Goal: Use online tool/utility: Utilize a website feature to perform a specific function

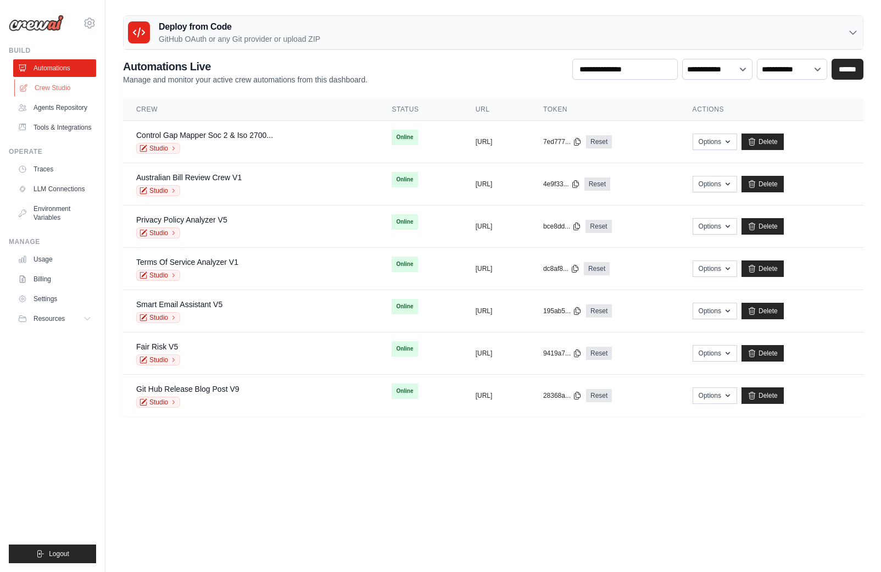
click at [45, 91] on link "Crew Studio" at bounding box center [55, 88] width 83 height 18
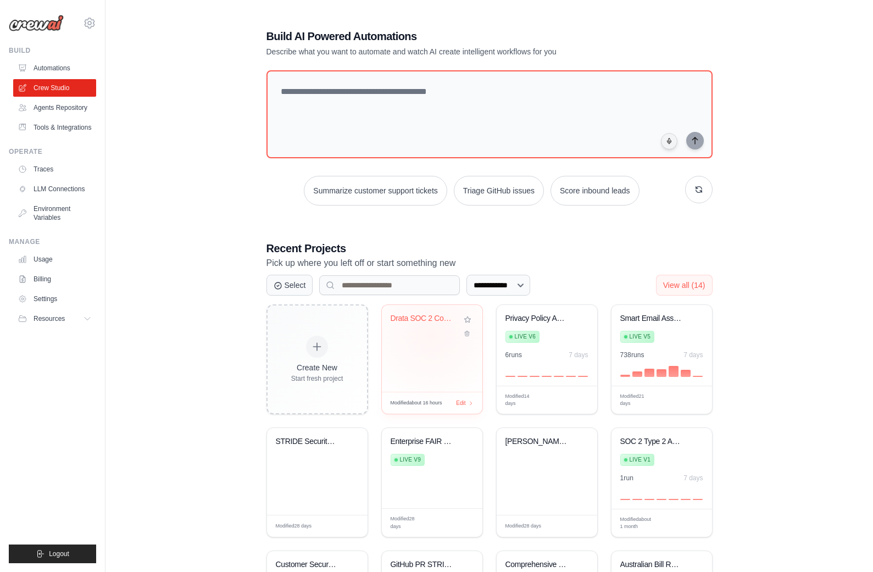
click at [431, 334] on div "Drata SOC 2 Compliance Gap Report G..." at bounding box center [432, 326] width 83 height 25
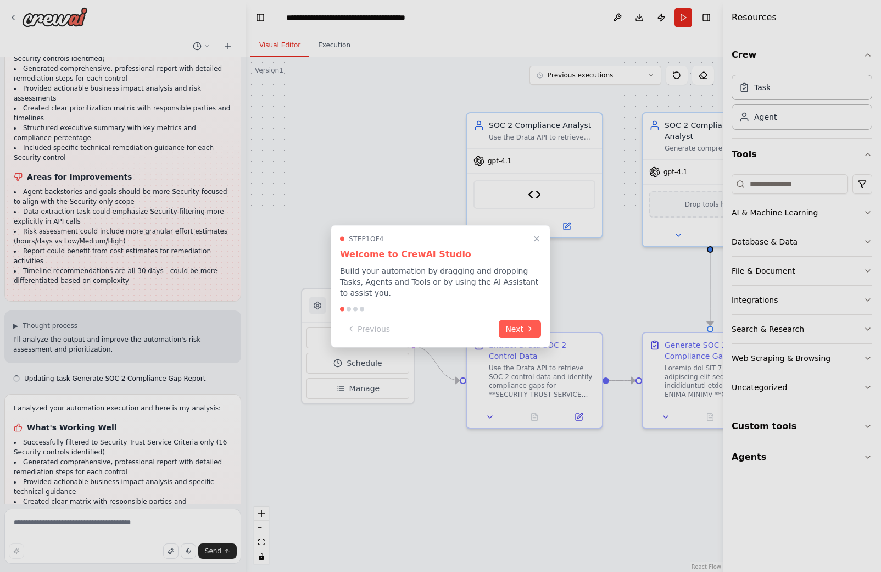
scroll to position [9290, 0]
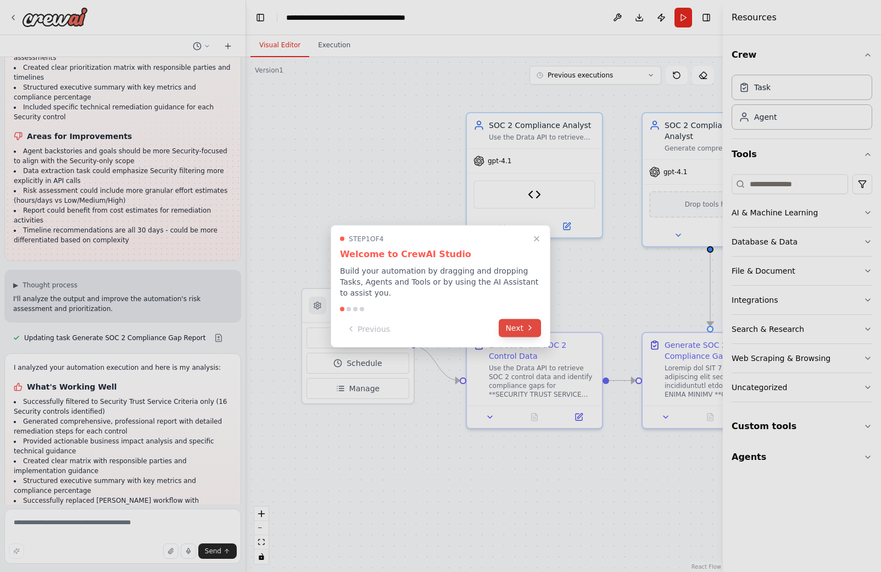
click at [523, 334] on button "Next" at bounding box center [520, 328] width 42 height 18
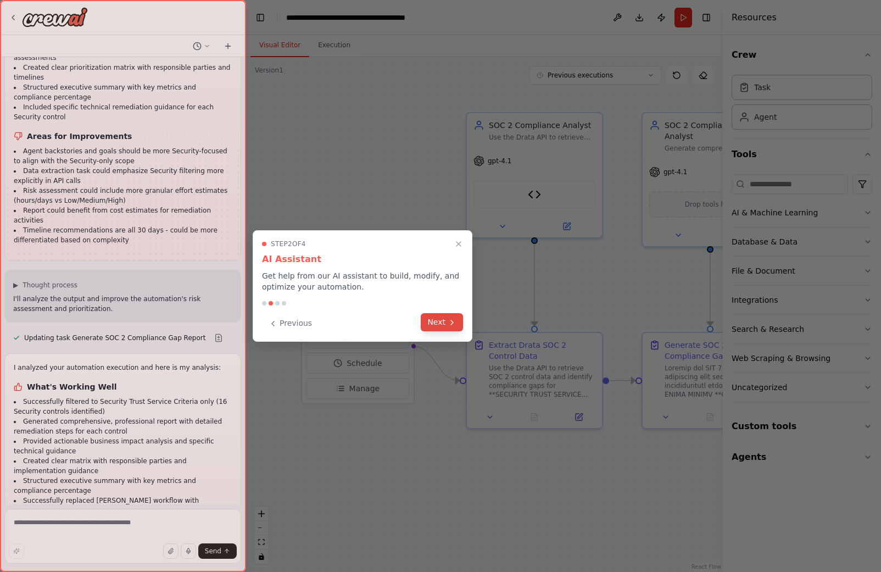
click at [448, 319] on icon at bounding box center [452, 322] width 9 height 9
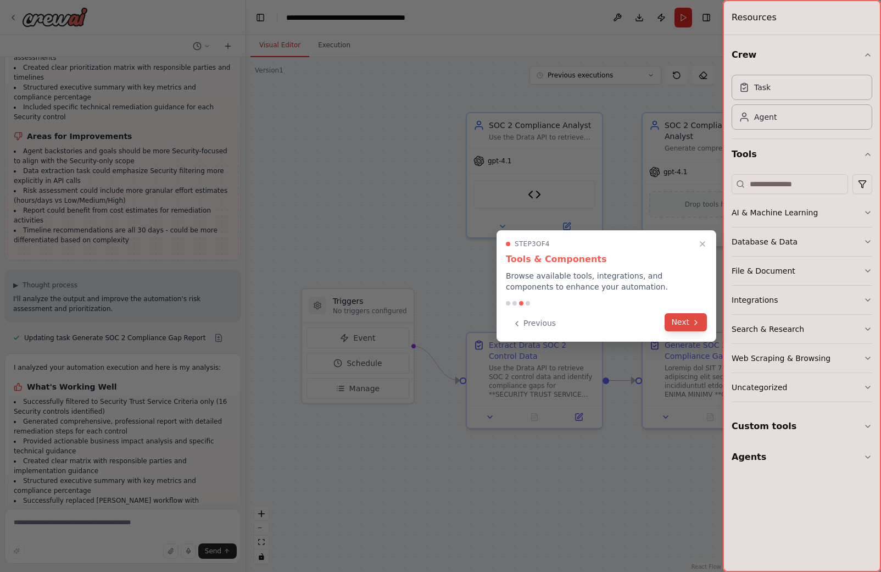
click at [687, 322] on button "Next" at bounding box center [686, 322] width 42 height 18
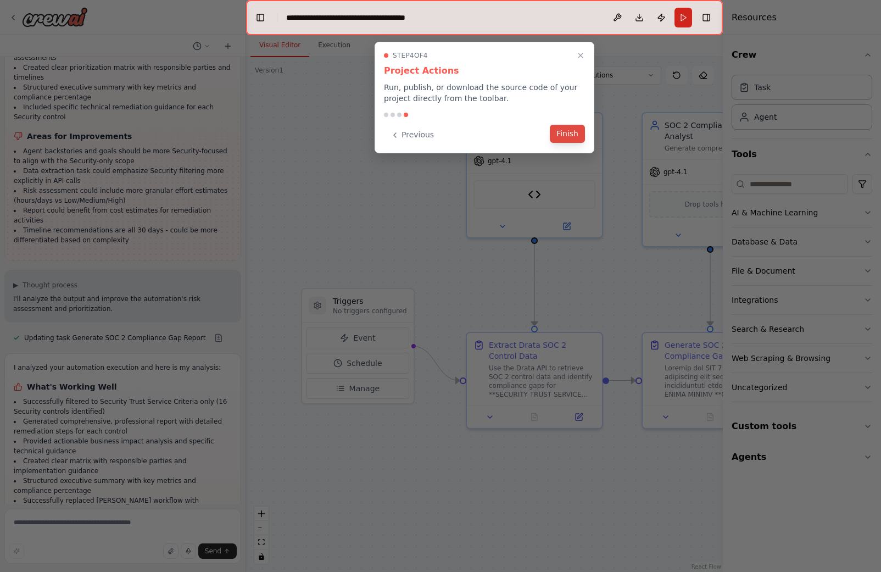
click at [568, 131] on button "Finish" at bounding box center [567, 134] width 35 height 18
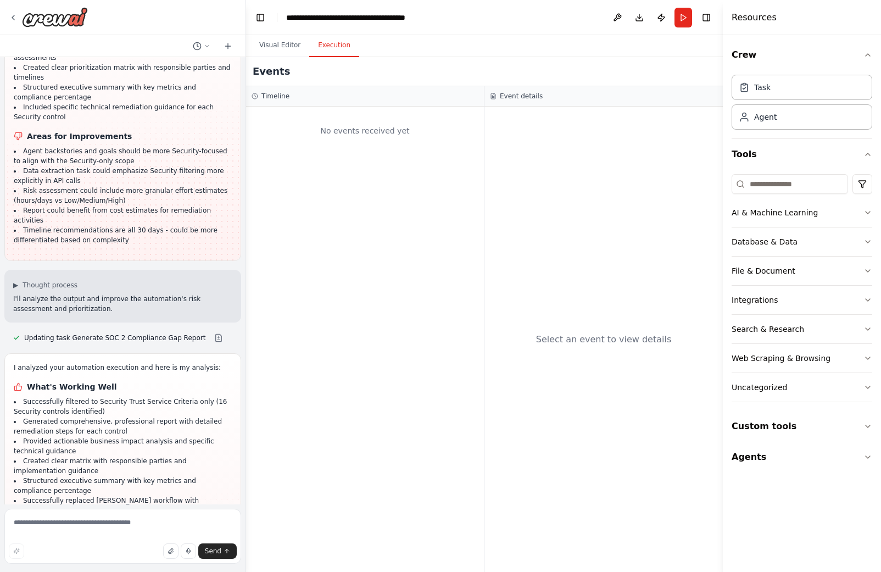
click at [327, 51] on button "Execution" at bounding box center [334, 45] width 50 height 23
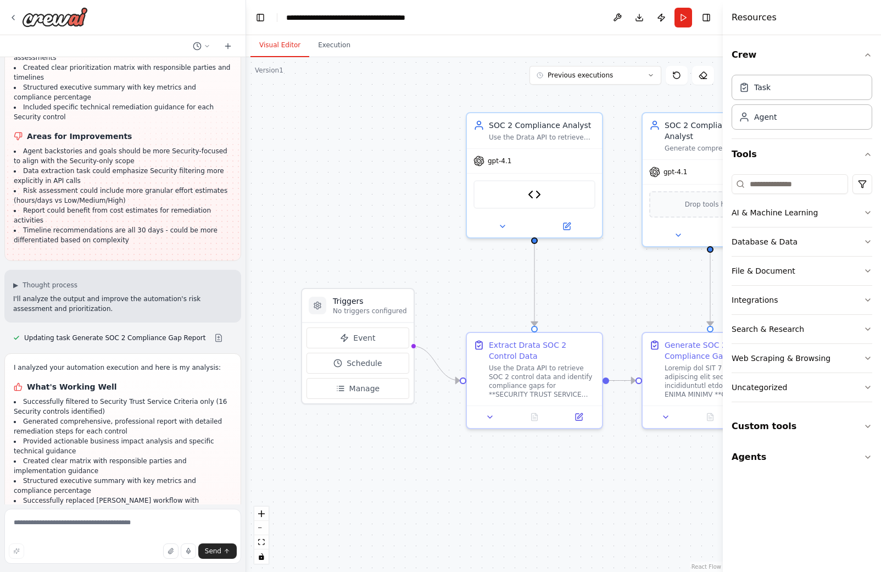
click at [288, 49] on button "Visual Editor" at bounding box center [280, 45] width 59 height 23
click at [102, 528] on textarea at bounding box center [122, 536] width 237 height 55
paste textarea "**********"
click at [15, 520] on textarea "**********" at bounding box center [122, 536] width 237 height 55
paste textarea "**********"
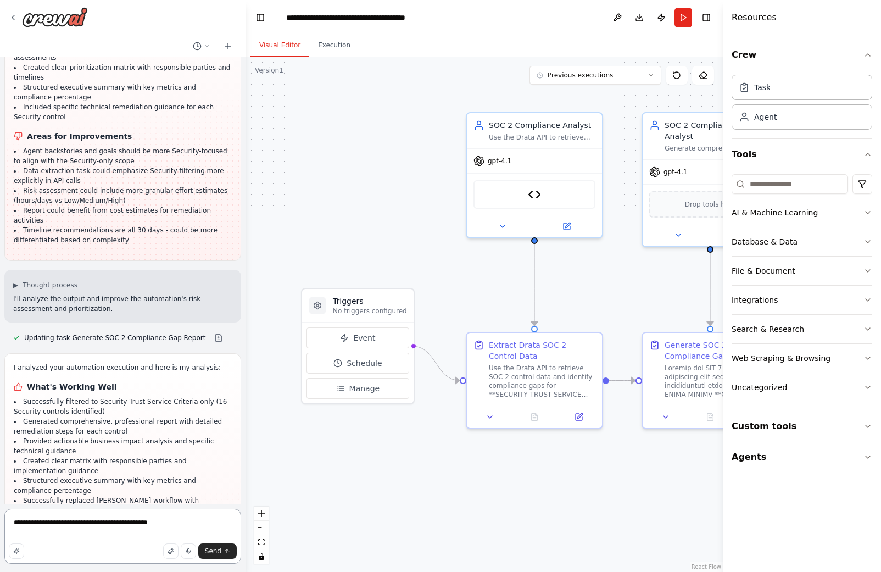
type textarea "**********"
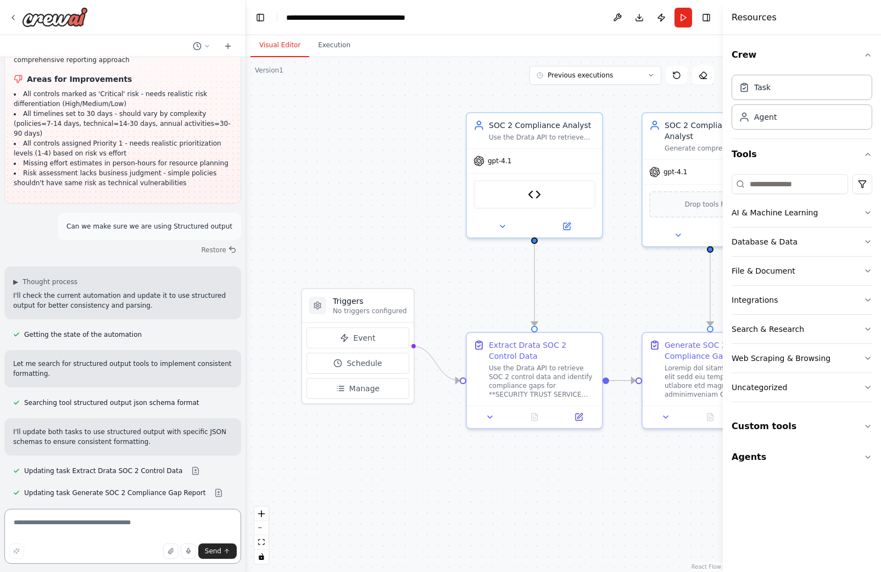
scroll to position [9897, 0]
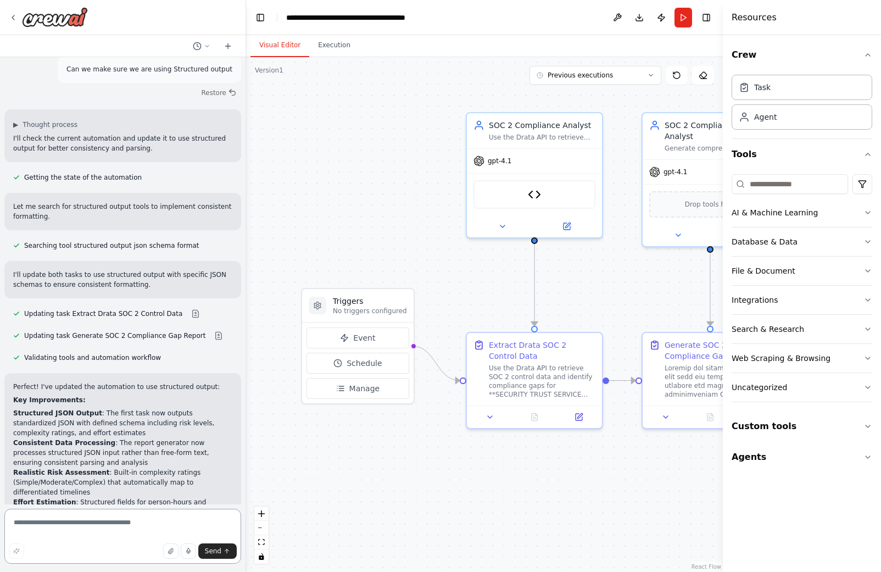
click at [73, 519] on textarea at bounding box center [122, 536] width 237 height 55
paste textarea "**********"
type textarea "**********"
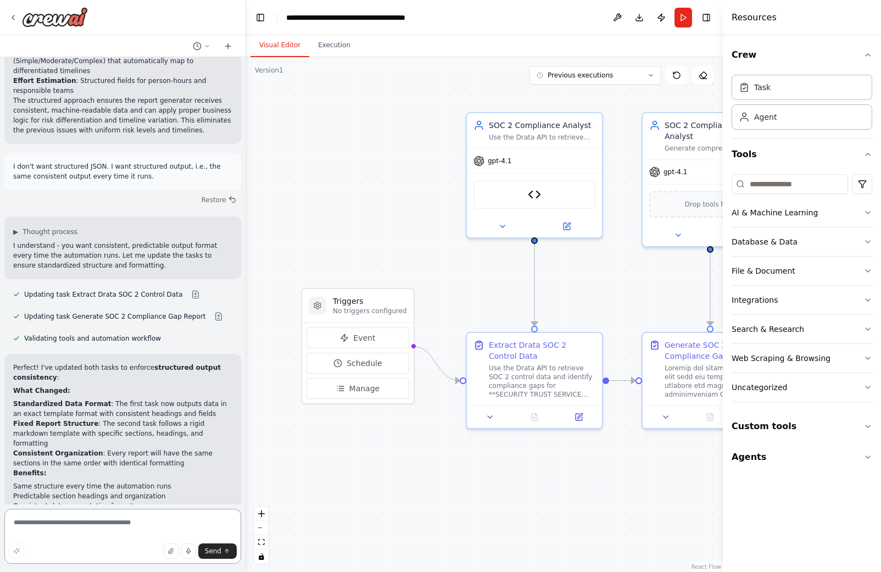
scroll to position [10319, 0]
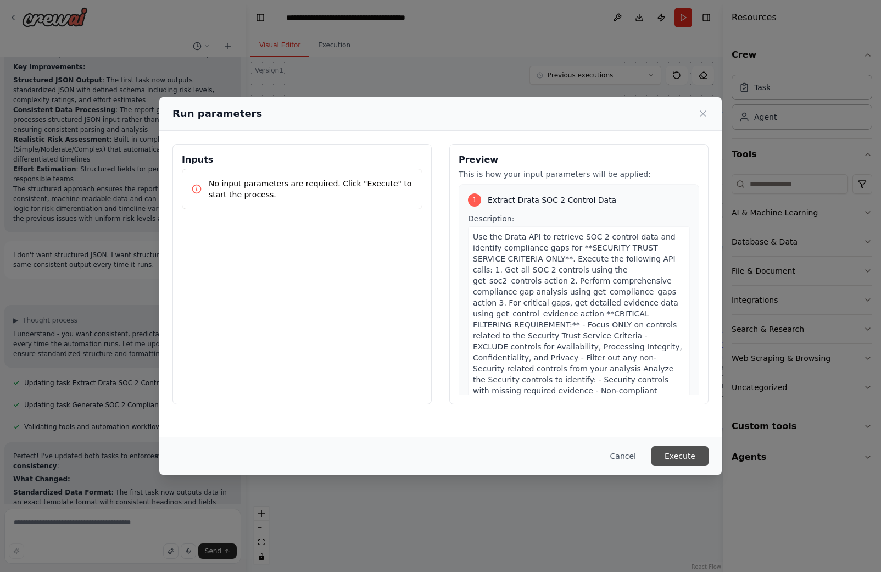
click at [684, 457] on button "Execute" at bounding box center [680, 456] width 57 height 20
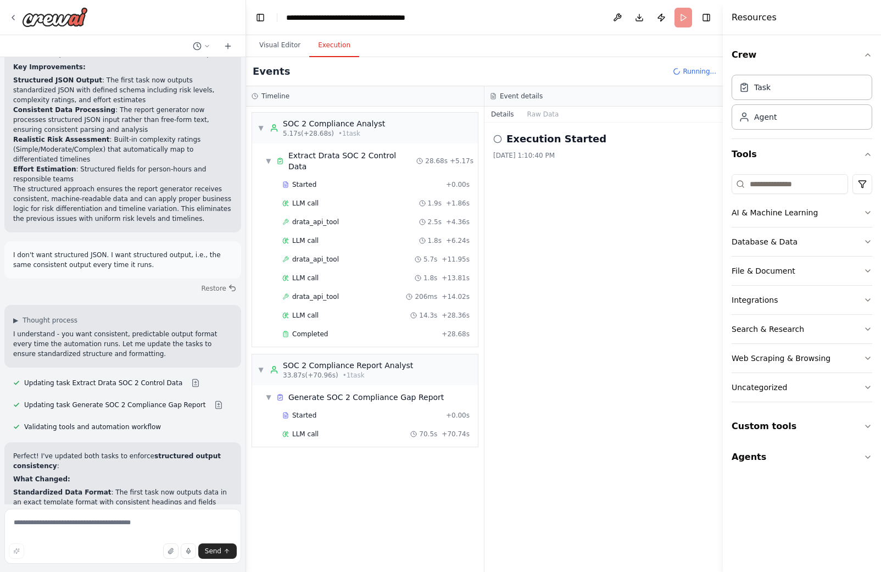
scroll to position [10319, 0]
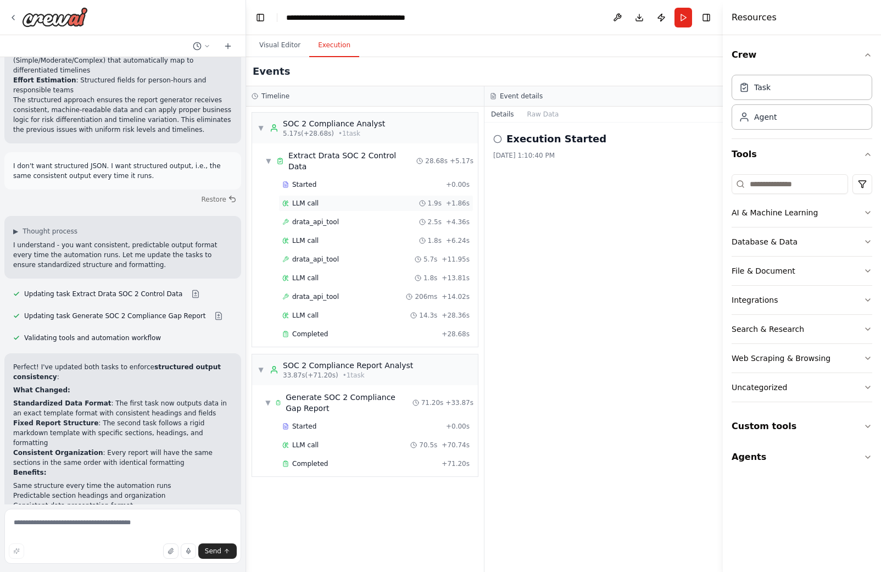
click at [312, 195] on div "LLM call 1.9s + 1.86s" at bounding box center [376, 203] width 195 height 16
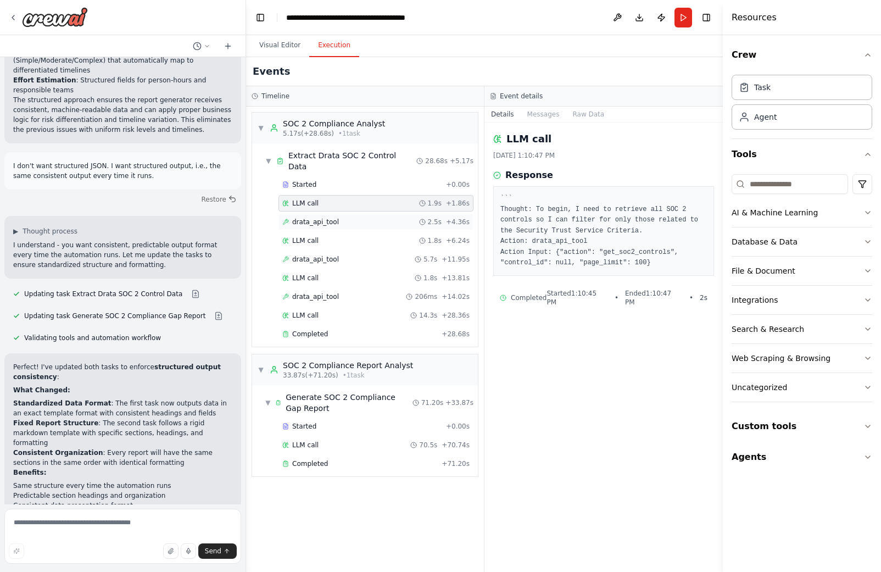
click at [314, 218] on span "drata_api_tool" at bounding box center [315, 222] width 47 height 9
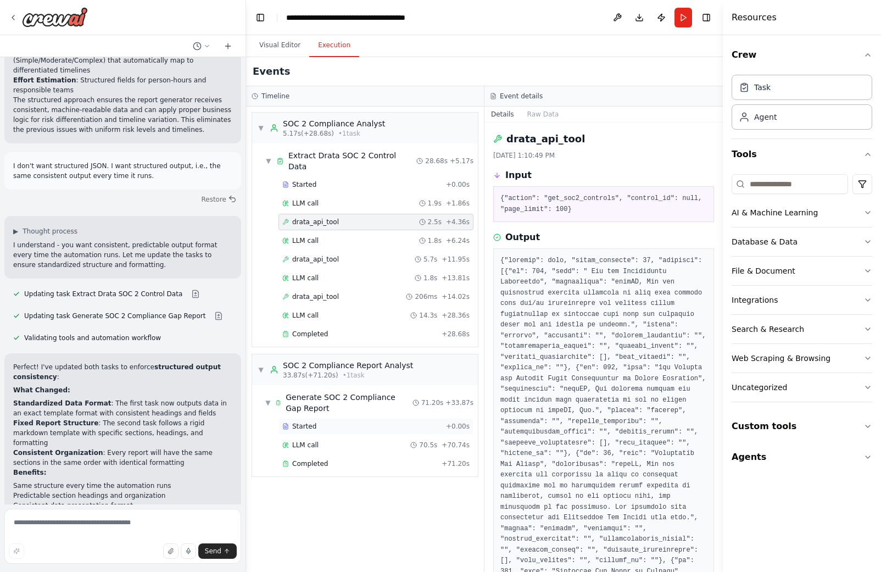
click at [309, 422] on span "Started" at bounding box center [304, 426] width 24 height 9
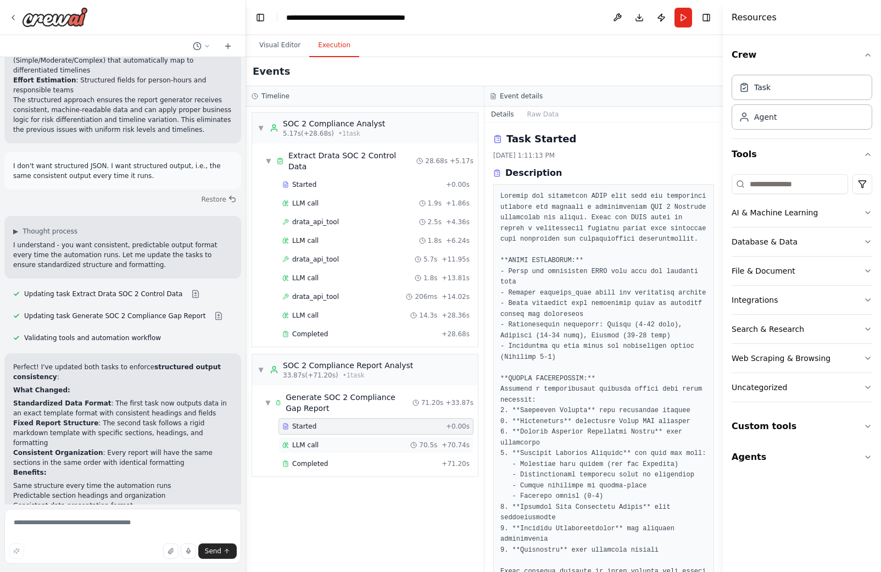
click at [309, 441] on span "LLM call" at bounding box center [305, 445] width 26 height 9
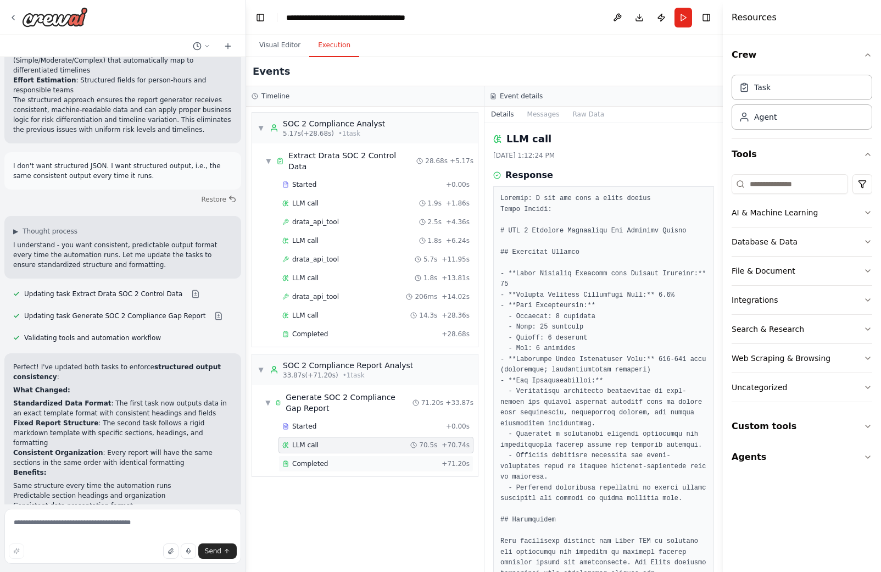
click at [312, 456] on div "Completed + 71.20s" at bounding box center [376, 464] width 195 height 16
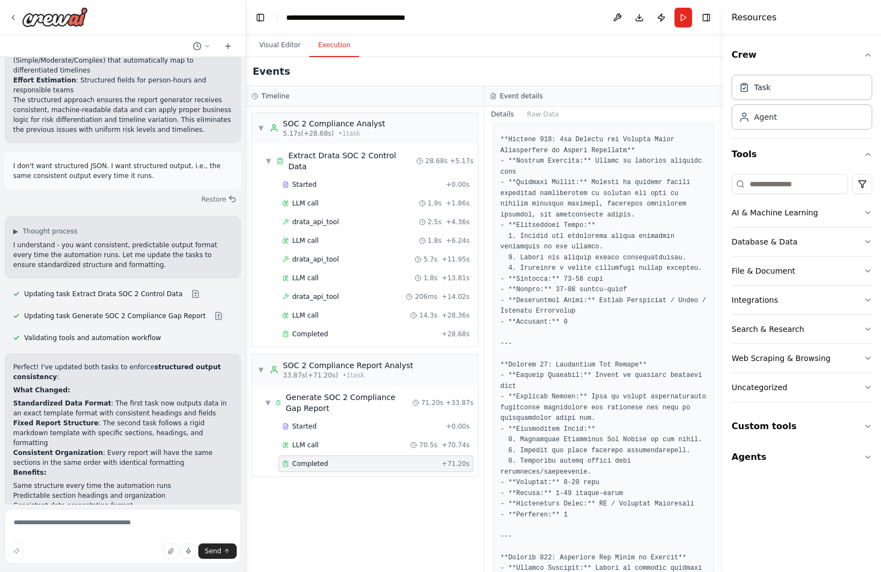
scroll to position [1403, 0]
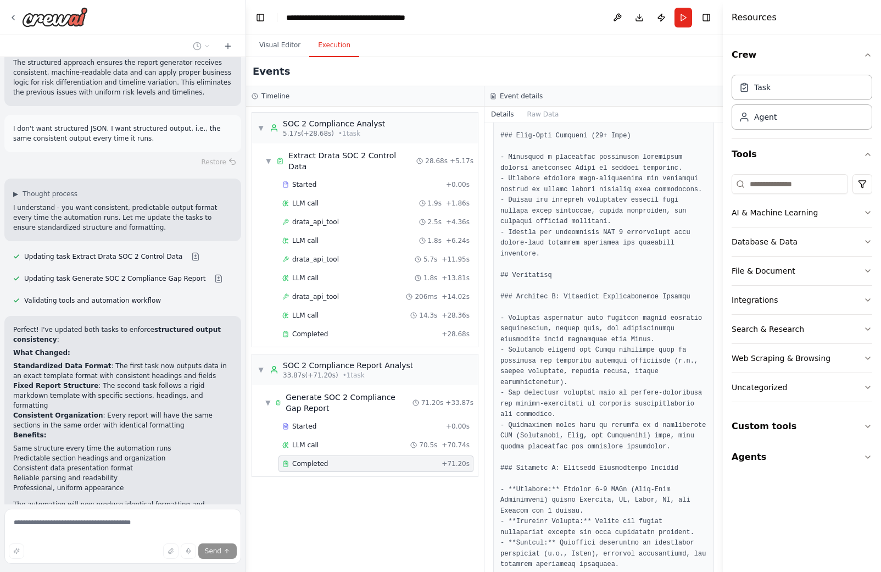
scroll to position [10379, 0]
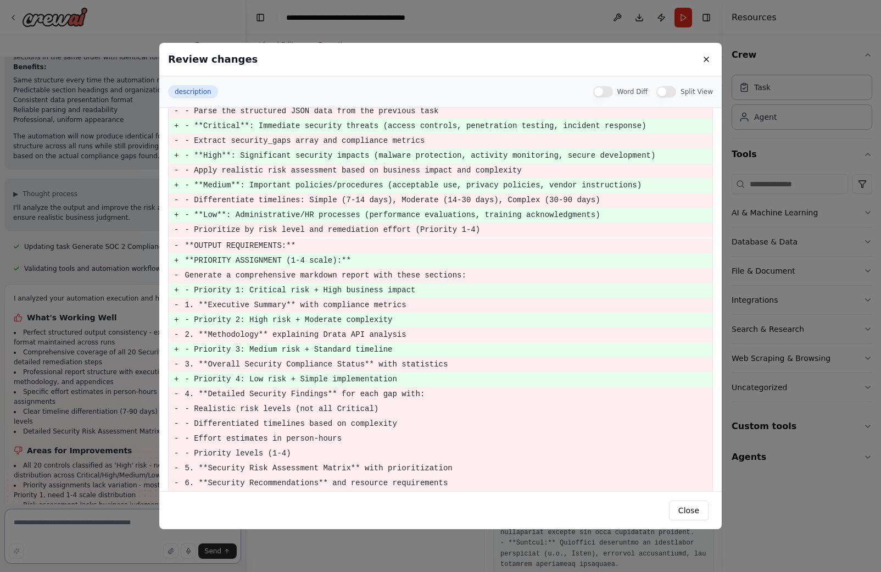
scroll to position [247, 0]
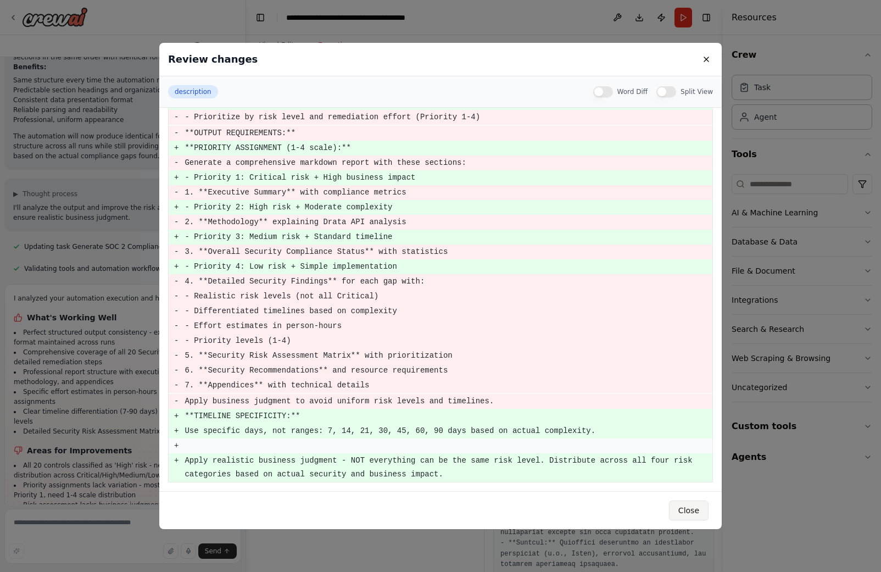
click at [688, 515] on button "Close" at bounding box center [689, 511] width 40 height 20
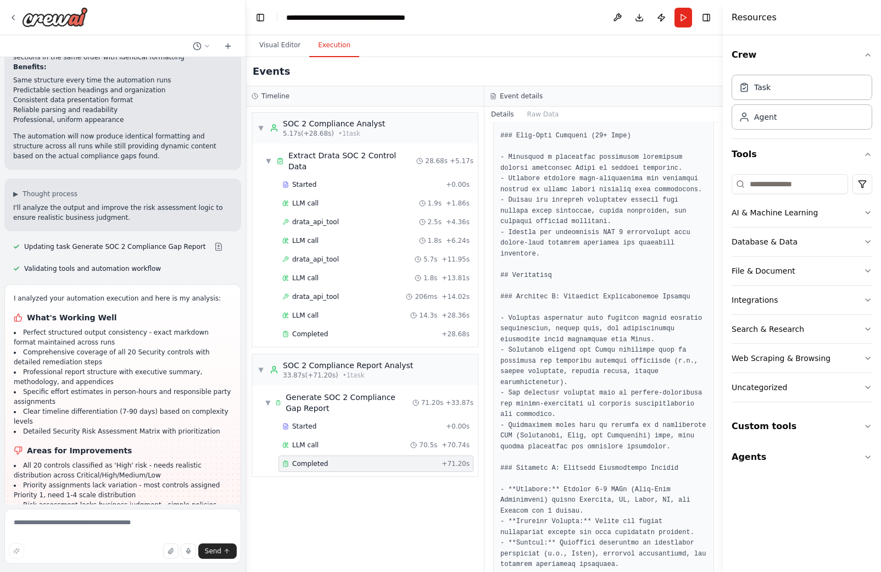
scroll to position [6628, 0]
